Goal: Task Accomplishment & Management: Manage account settings

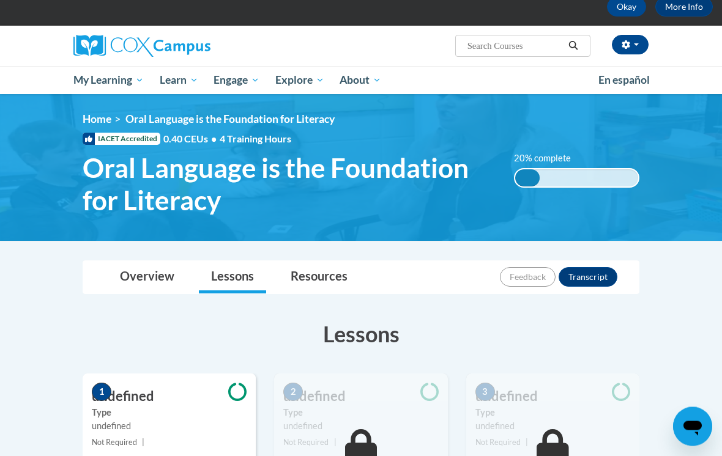
scroll to position [68, 0]
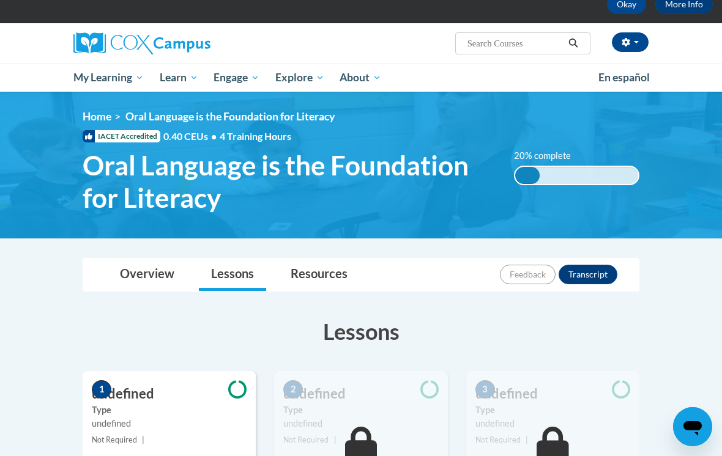
click at [0, 0] on span "PK-5 Structured Literacy Program" at bounding box center [0, 0] width 0 height 0
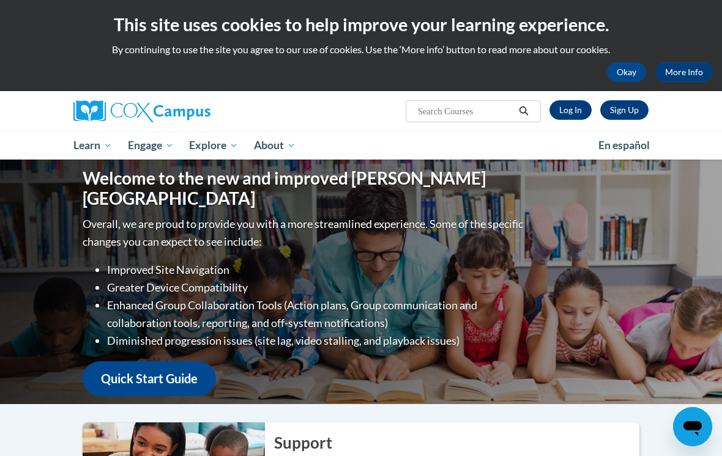
click at [569, 109] on link "Log In" at bounding box center [570, 110] width 42 height 20
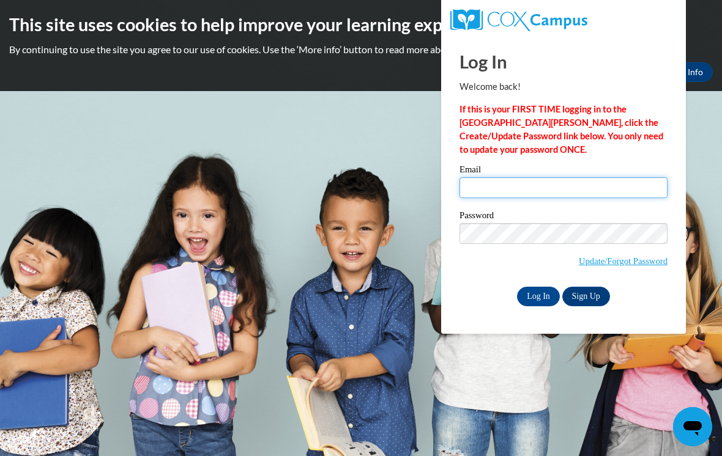
click at [544, 184] on input "Email" at bounding box center [563, 187] width 208 height 21
type input "sjack153@wildcat.fvsu.edu"
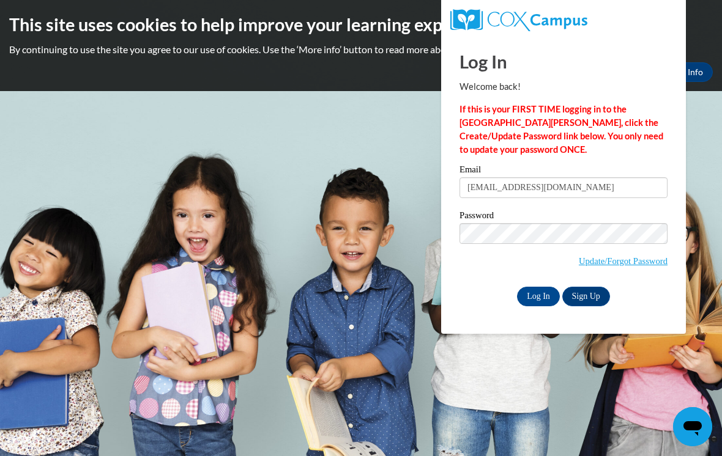
click at [538, 295] on input "Log In" at bounding box center [538, 297] width 43 height 20
click at [534, 301] on input "Log In" at bounding box center [538, 297] width 43 height 20
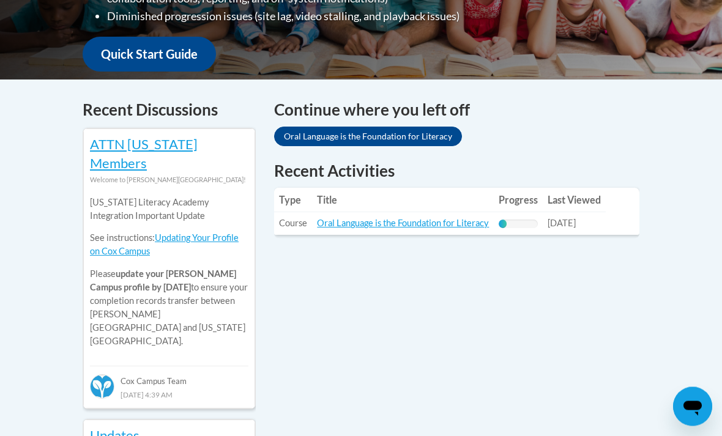
scroll to position [453, 0]
click at [464, 221] on link "Oral Language is the Foundation for Literacy" at bounding box center [403, 223] width 172 height 10
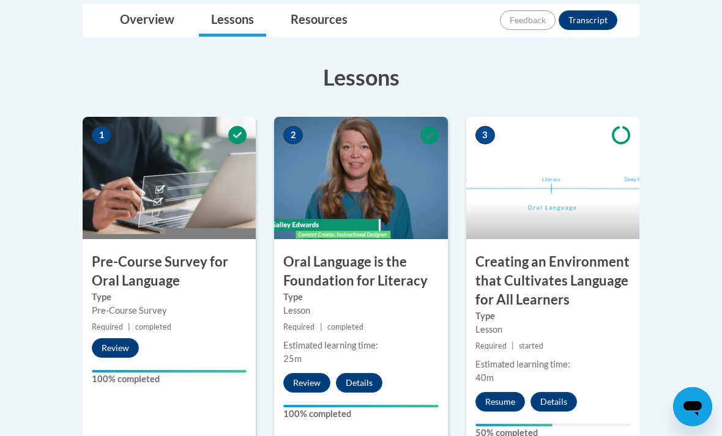
scroll to position [344, 0]
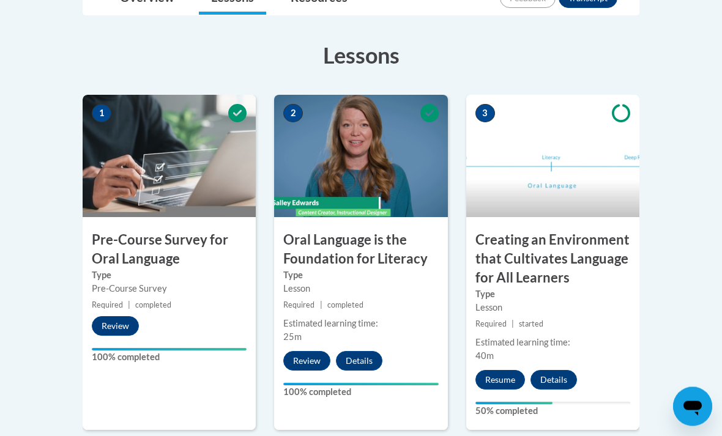
click at [493, 371] on button "Resume" at bounding box center [500, 381] width 50 height 20
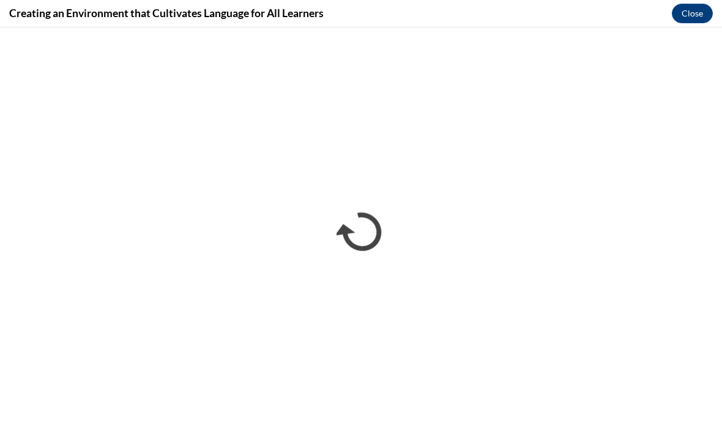
scroll to position [0, 0]
click at [703, 8] on button "Close" at bounding box center [691, 14] width 41 height 20
